Goal: Transaction & Acquisition: Book appointment/travel/reservation

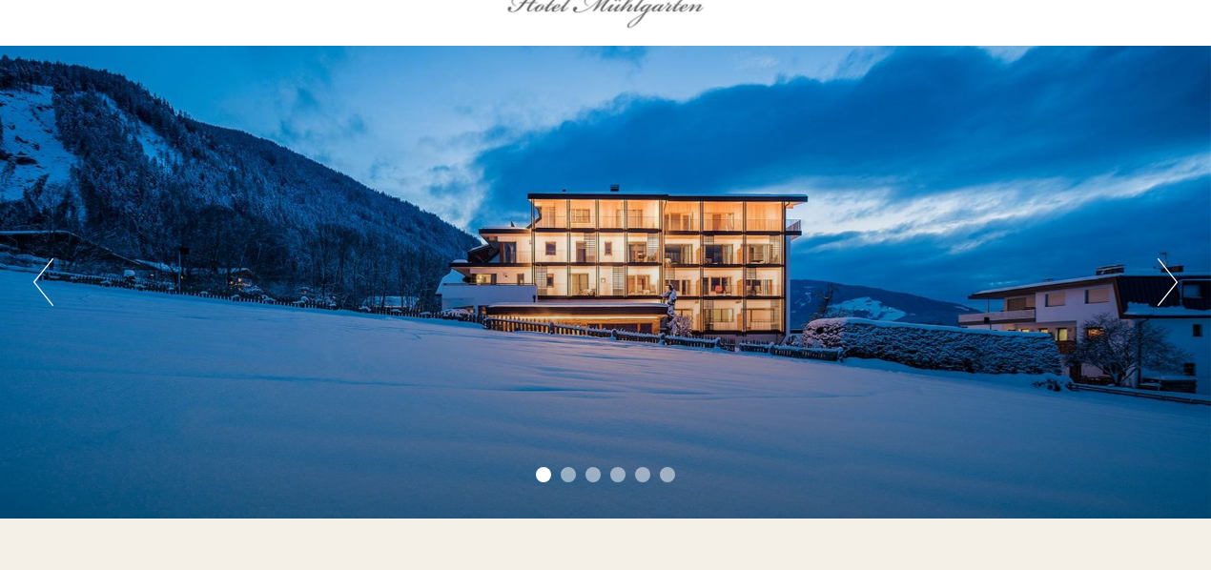
scroll to position [95, 0]
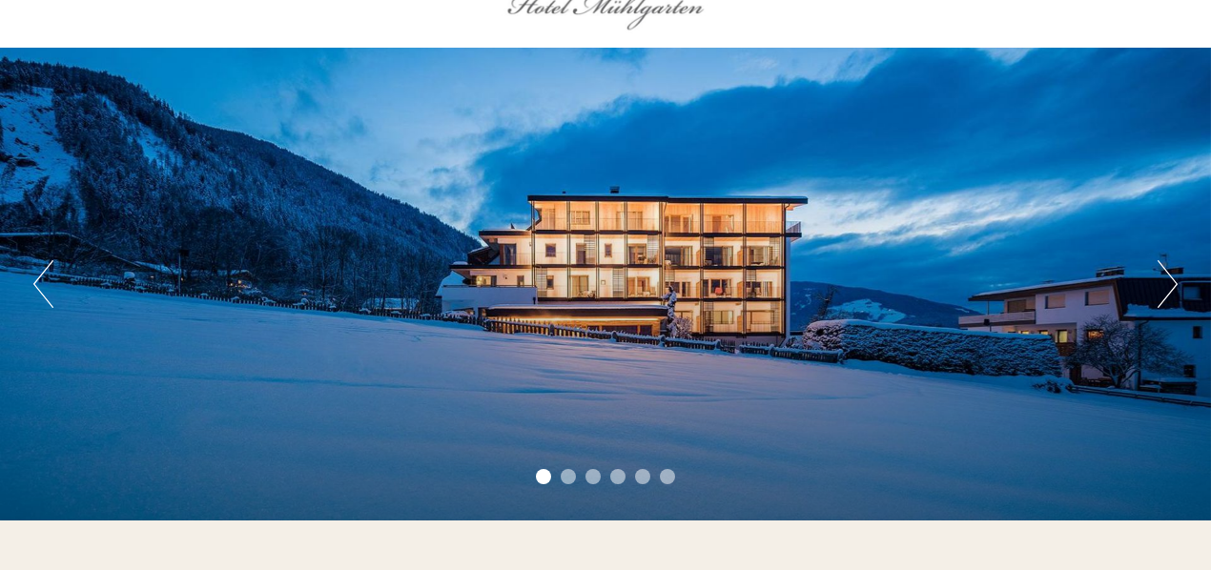
click at [1157, 295] on div "Previous Next 1 2 3 4 5 6" at bounding box center [605, 284] width 1211 height 473
click at [1173, 288] on button "Next" at bounding box center [1168, 284] width 20 height 48
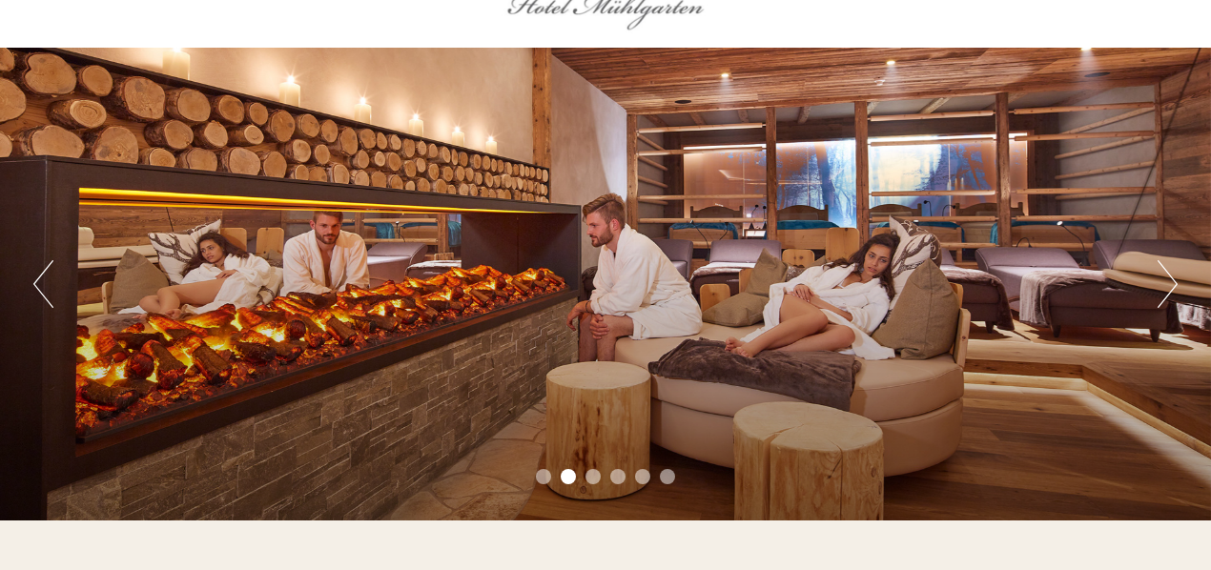
click at [1173, 288] on button "Next" at bounding box center [1168, 284] width 20 height 48
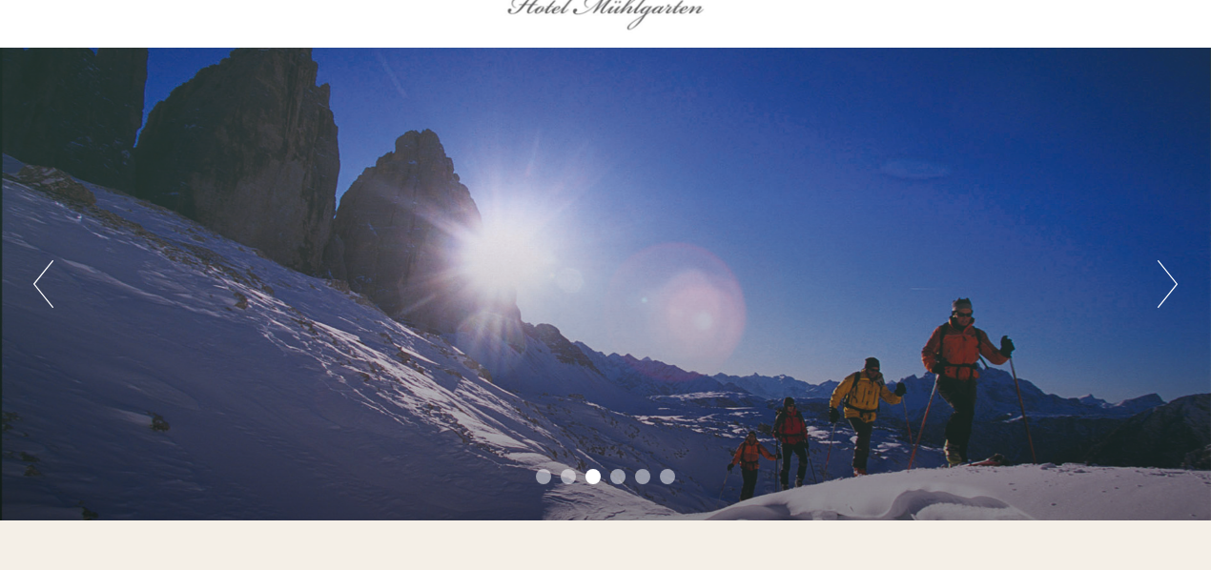
click at [1173, 288] on button "Next" at bounding box center [1168, 284] width 20 height 48
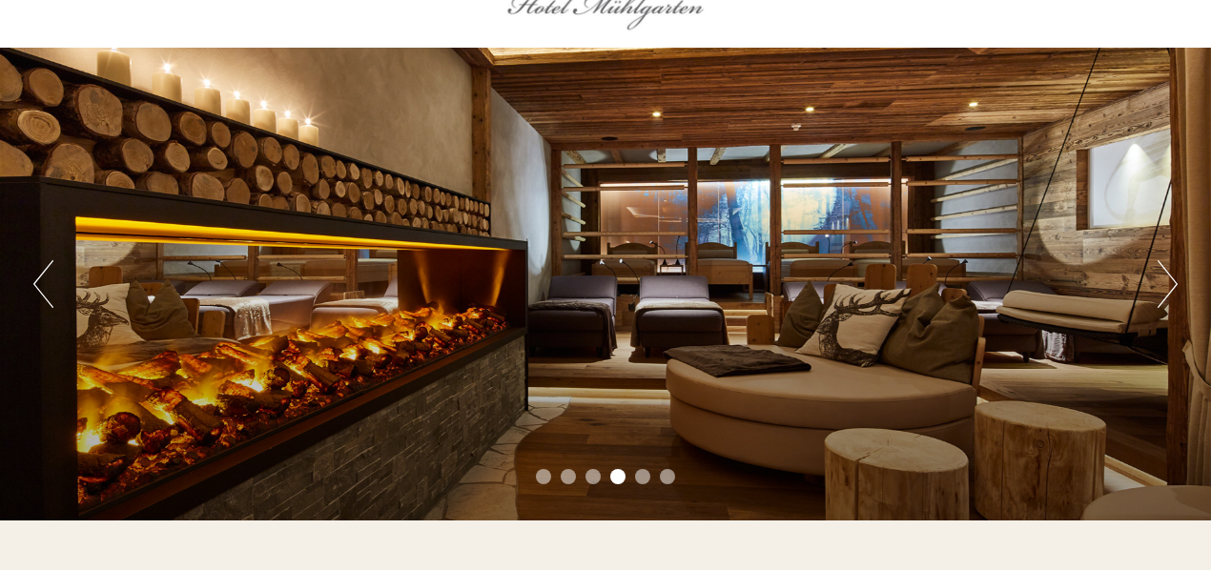
click at [1173, 288] on button "Next" at bounding box center [1168, 284] width 20 height 48
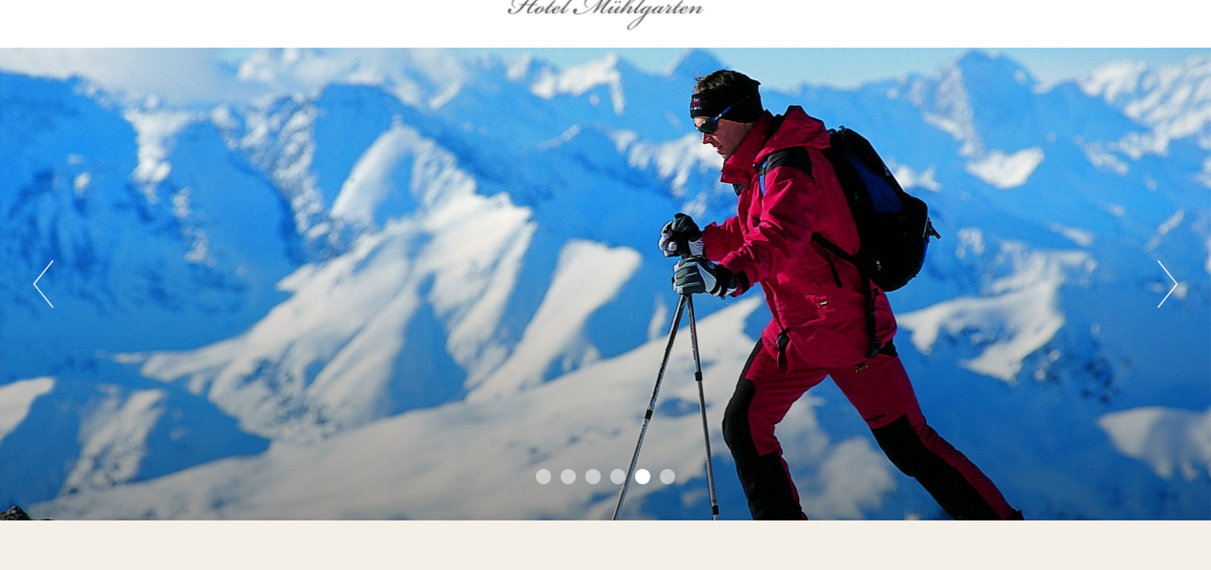
click at [1173, 288] on button "Next" at bounding box center [1168, 284] width 20 height 48
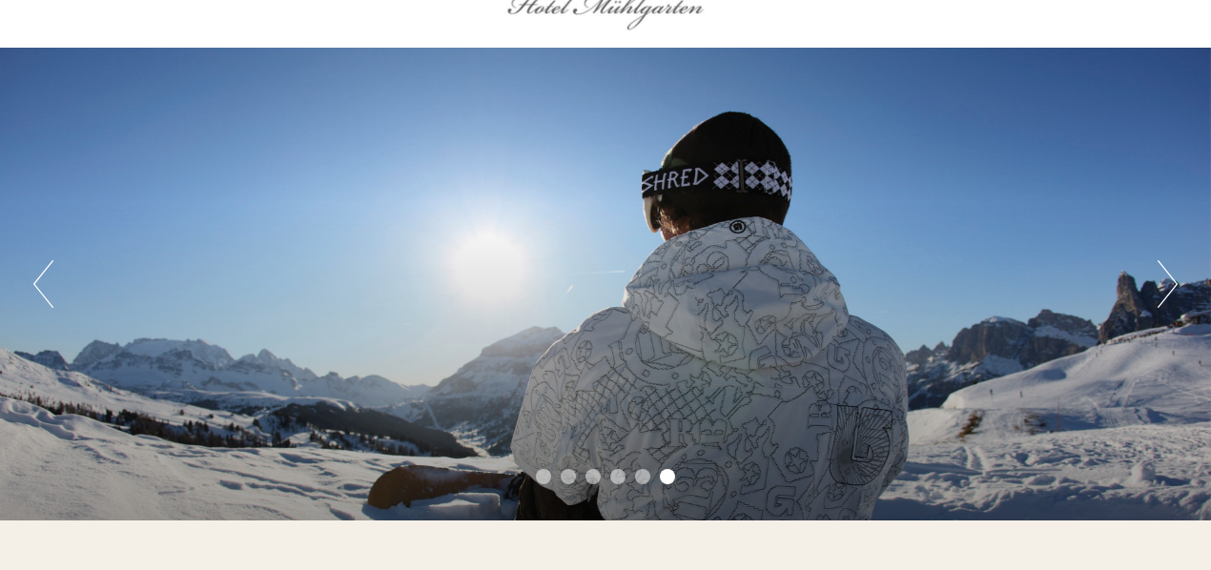
click at [1173, 288] on button "Next" at bounding box center [1168, 284] width 20 height 48
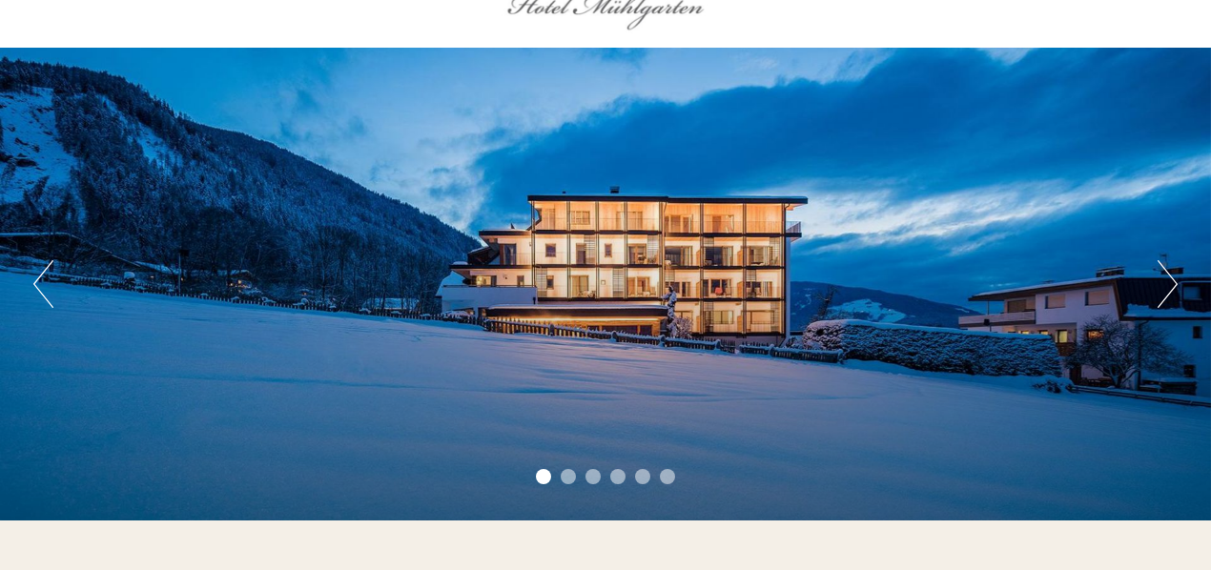
click at [1173, 288] on button "Next" at bounding box center [1168, 284] width 20 height 48
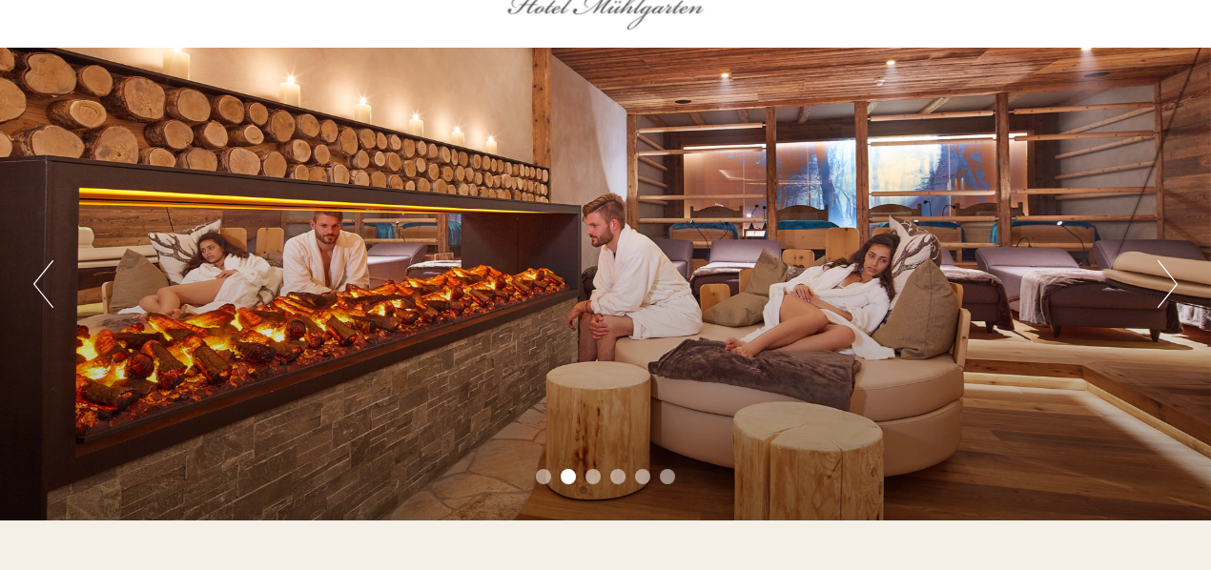
click at [1173, 288] on button "Next" at bounding box center [1168, 284] width 20 height 48
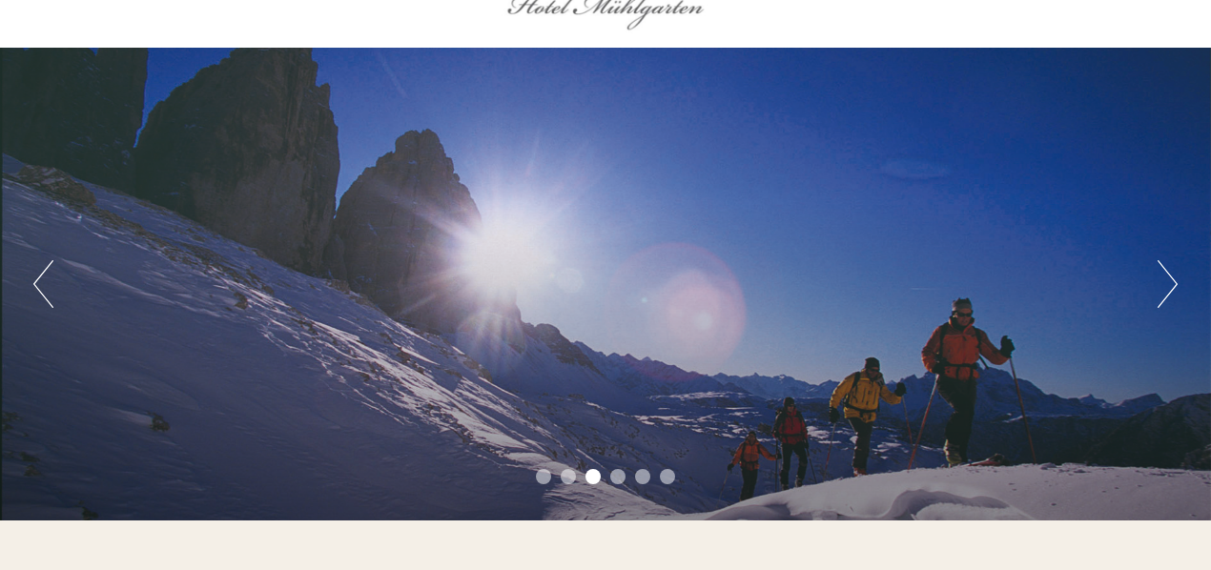
click at [1173, 288] on button "Next" at bounding box center [1168, 284] width 20 height 48
click at [1171, 288] on button "Next" at bounding box center [1168, 284] width 20 height 48
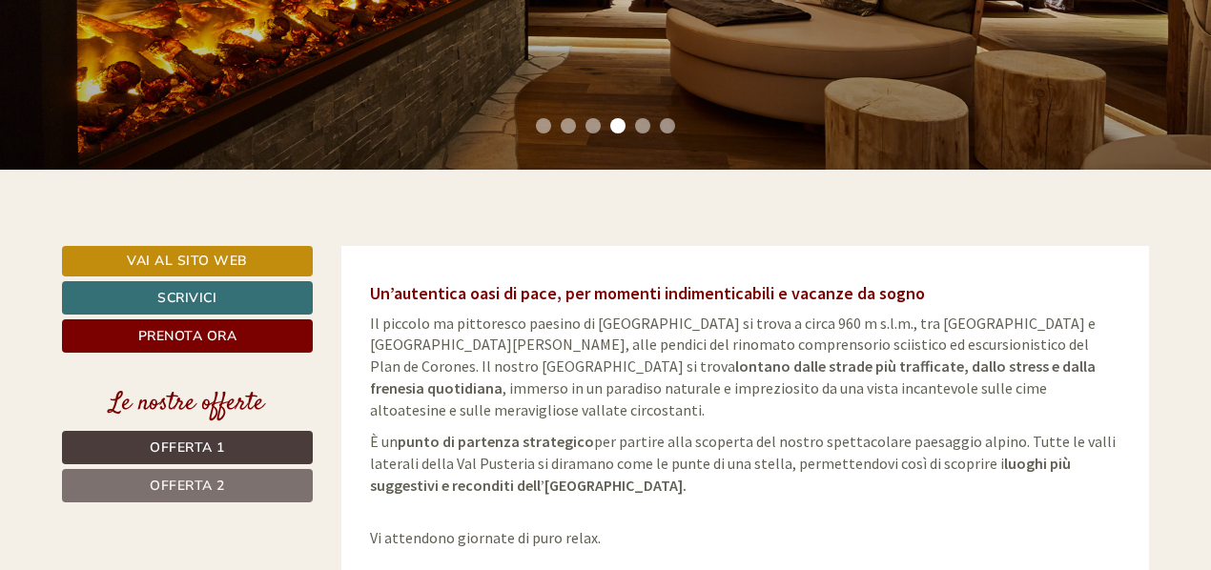
scroll to position [477, 0]
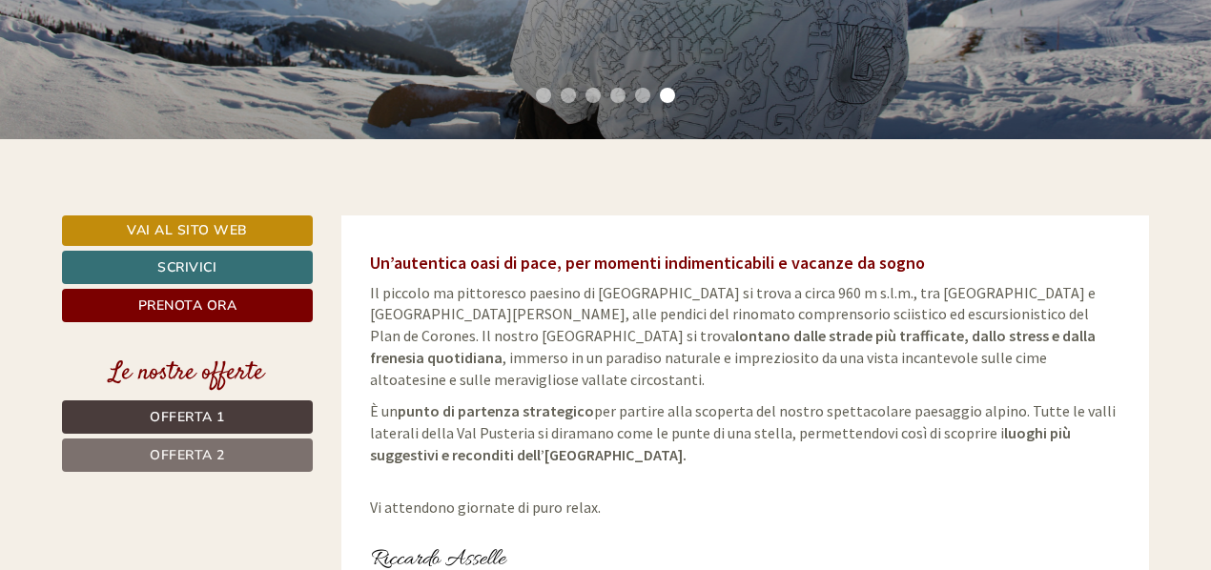
drag, startPoint x: 34, startPoint y: 0, endPoint x: 296, endPoint y: 341, distance: 429.9
click at [296, 341] on div "Vai al sito web Scrivici Prenota ora Le nostre offerte Offerta 1 Offerta 2" at bounding box center [187, 355] width 251 height 278
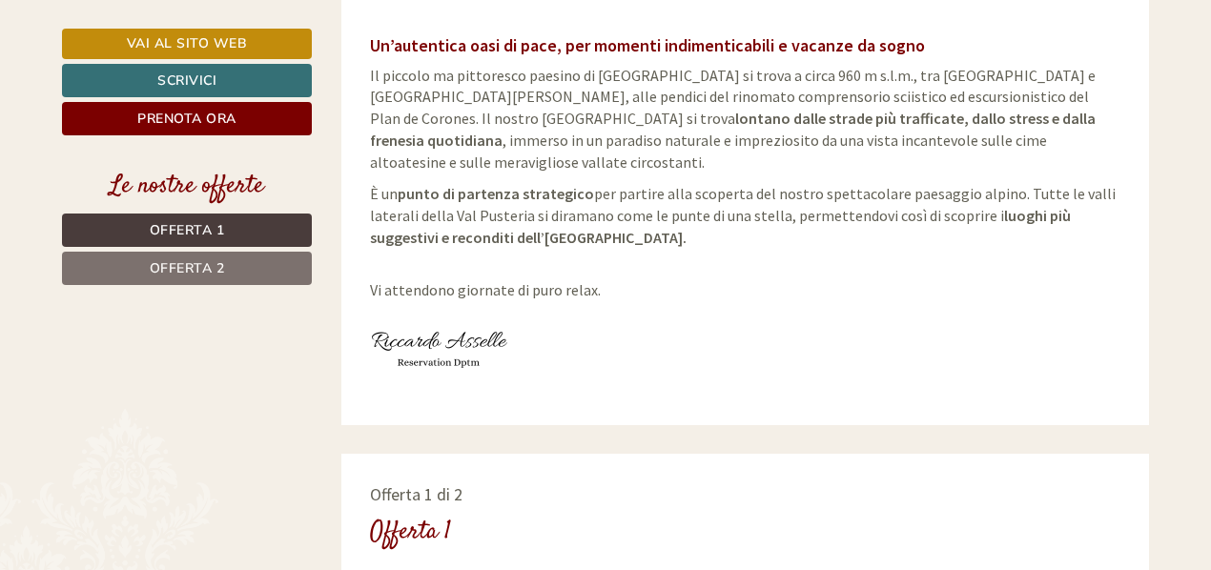
scroll to position [858, 0]
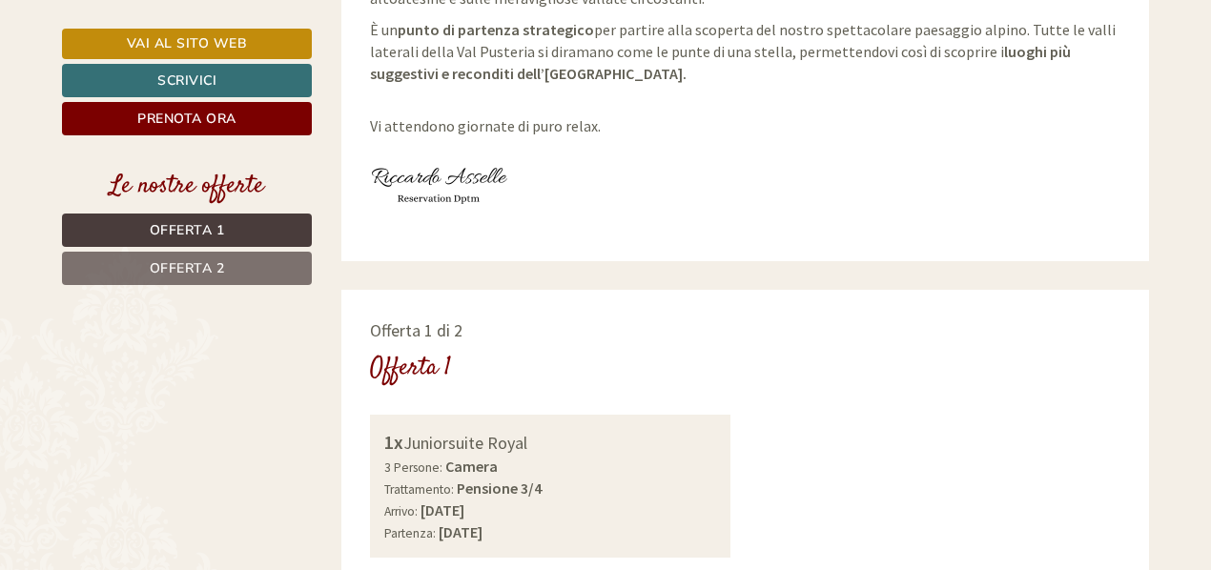
drag, startPoint x: 545, startPoint y: 426, endPoint x: 389, endPoint y: 428, distance: 156.4
click at [388, 430] on div "1x Juniorsuite Royal" at bounding box center [550, 443] width 333 height 28
copy div "1x Juniorsuite Royal"
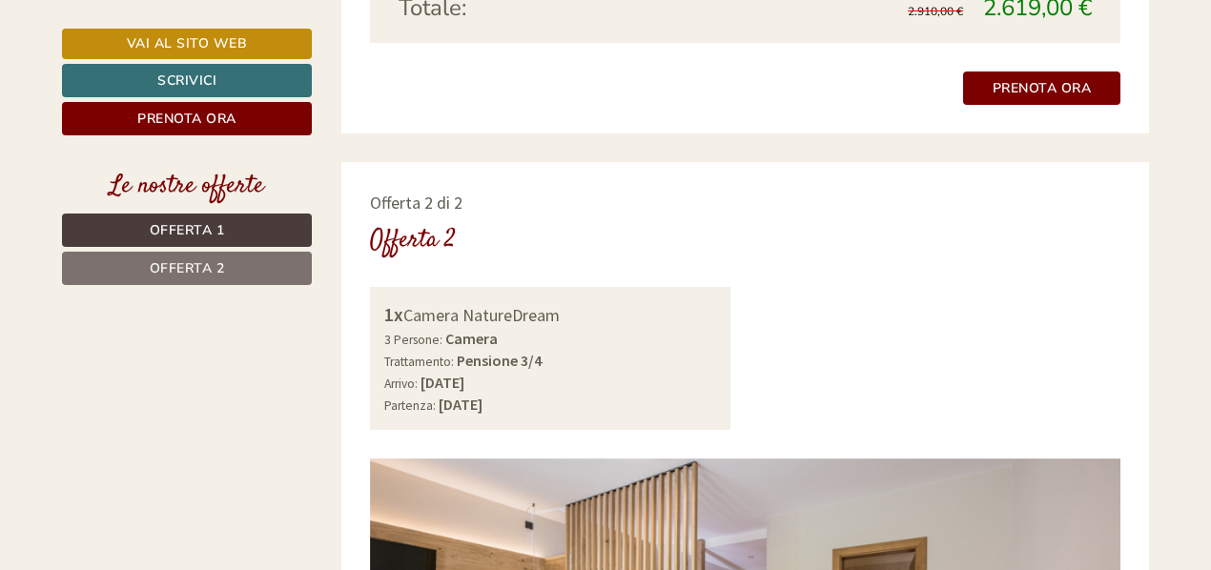
scroll to position [2384, 0]
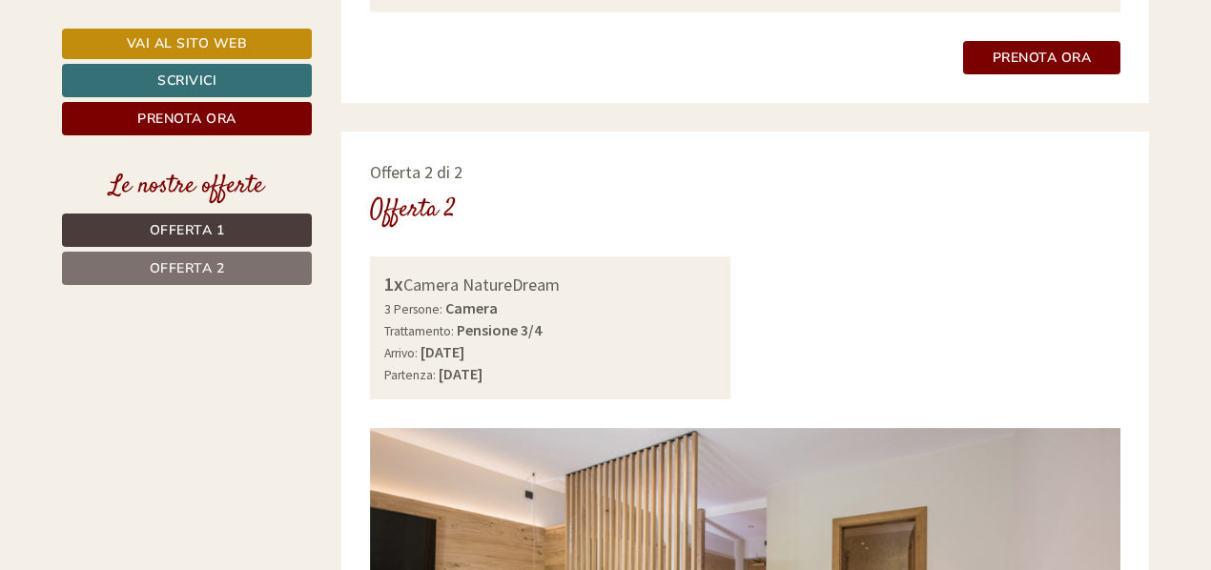
drag, startPoint x: 572, startPoint y: 263, endPoint x: 404, endPoint y: 270, distance: 168.0
click at [404, 271] on div "1x Camera NatureDream" at bounding box center [550, 285] width 333 height 28
copy div "Camera NatureDream"
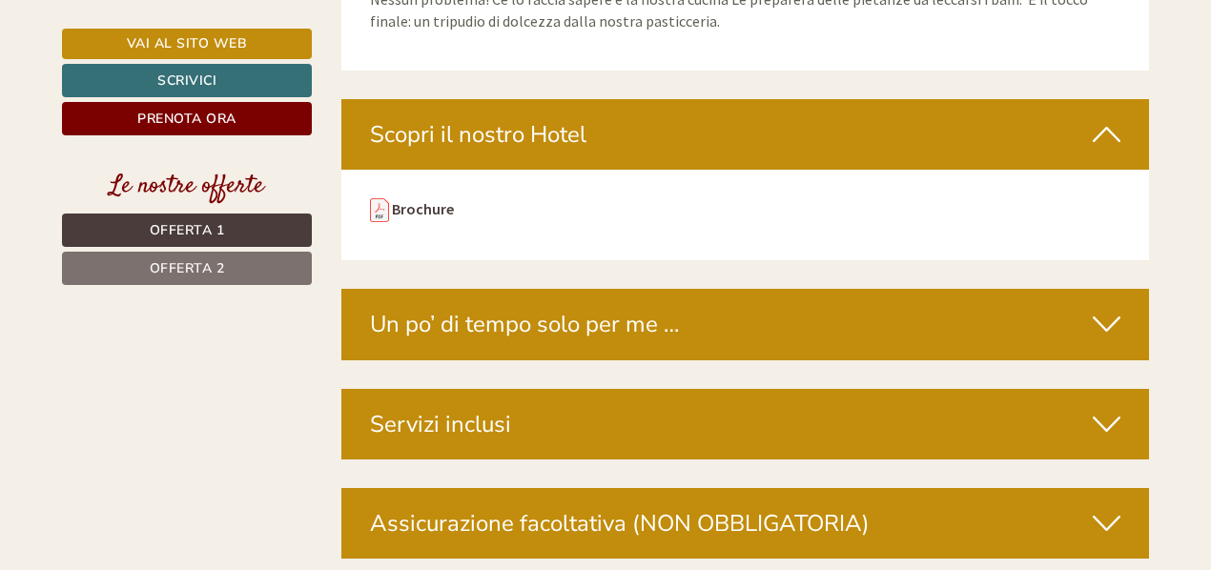
scroll to position [5531, 0]
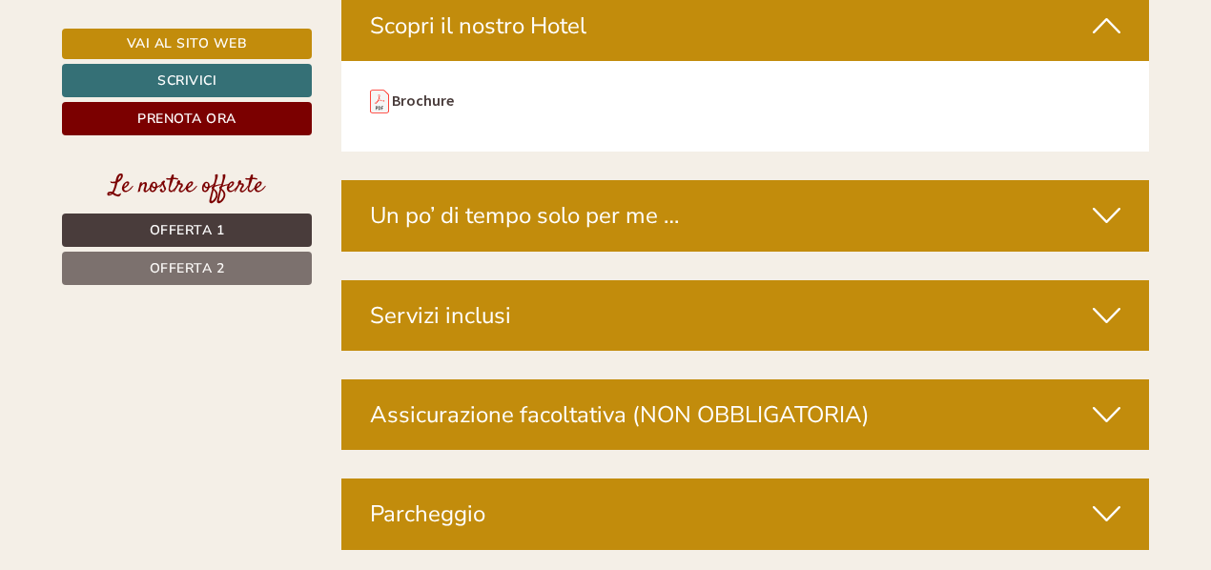
click at [708, 280] on div "Servizi inclusi" at bounding box center [745, 315] width 809 height 71
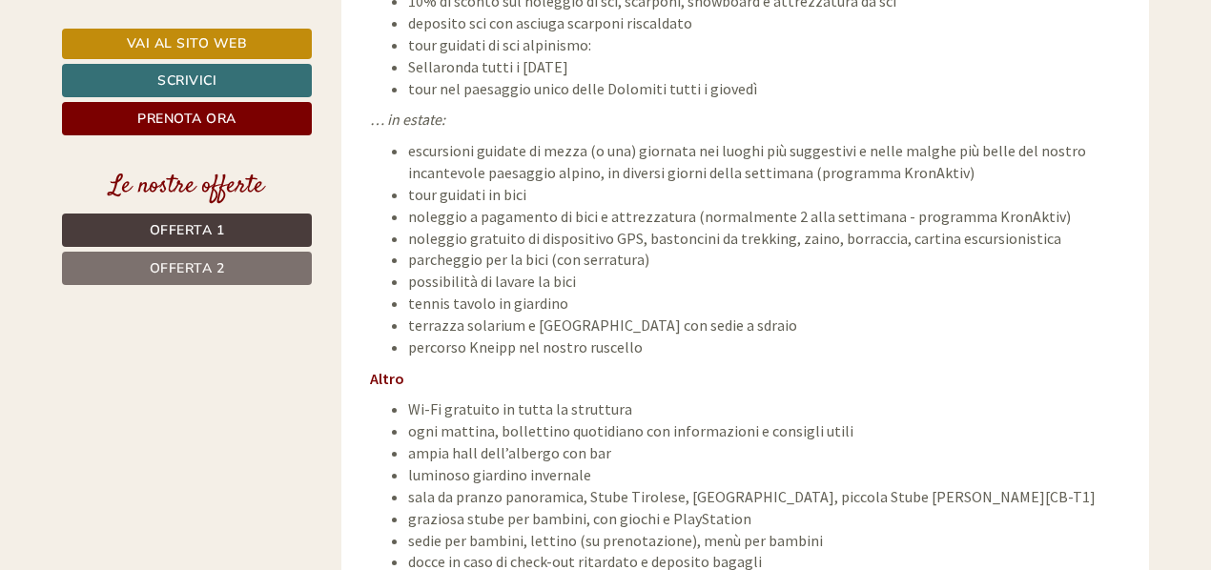
scroll to position [7438, 0]
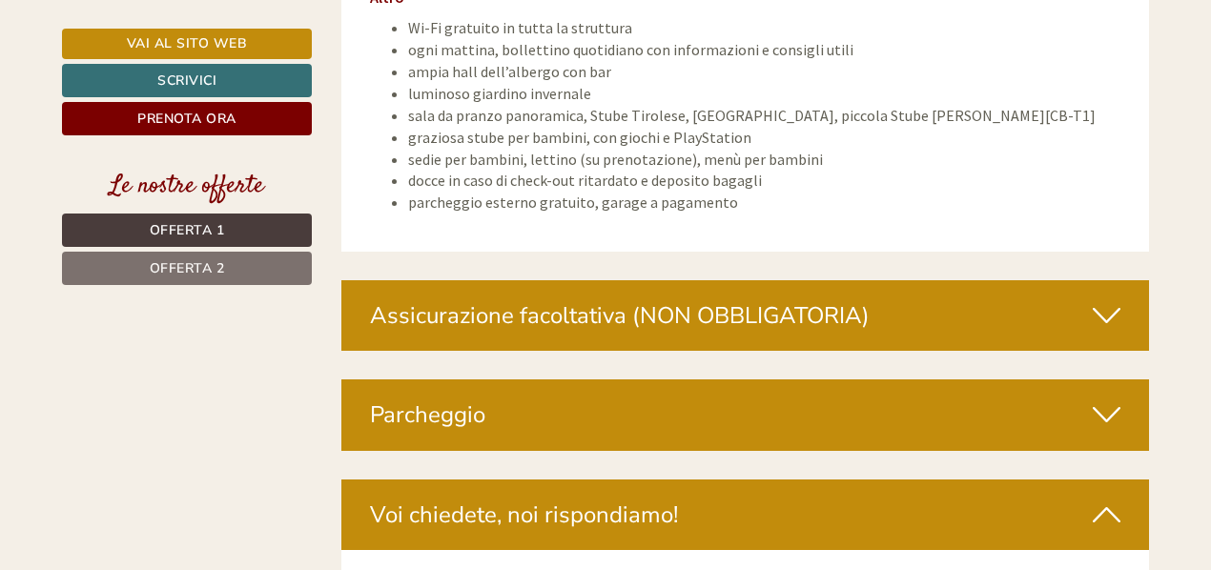
click at [677, 280] on div "Assicurazione facoltativa (NON OBBLIGATORIA)" at bounding box center [745, 315] width 809 height 71
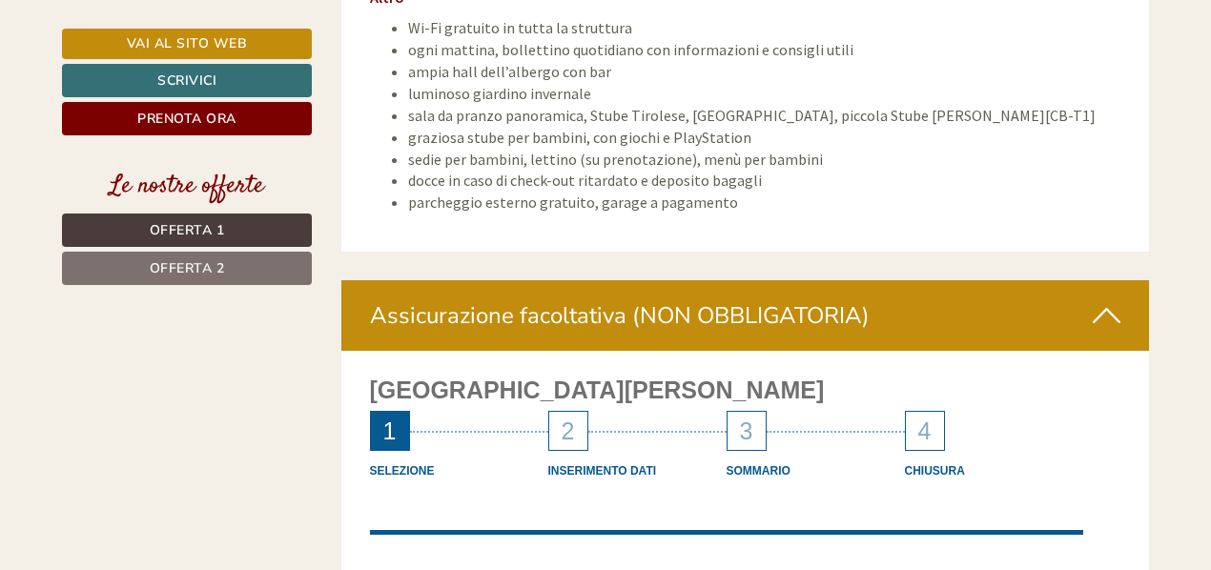
click at [677, 280] on div "Assicurazione facoltativa (NON OBBLIGATORIA)" at bounding box center [745, 315] width 809 height 71
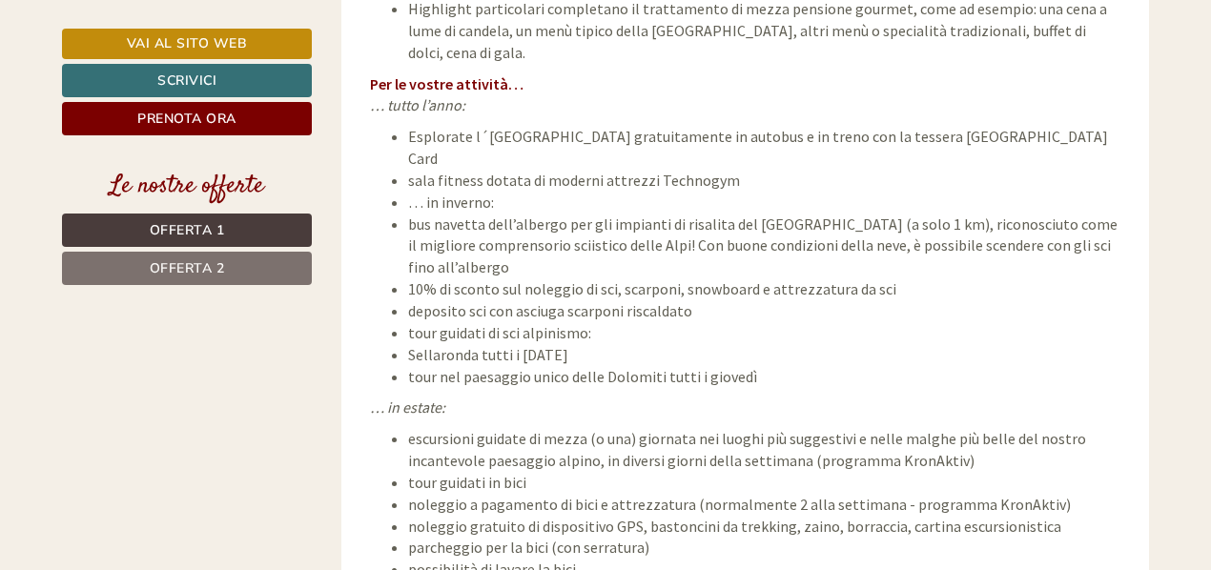
scroll to position [6771, 0]
